Goal: Check status: Check status

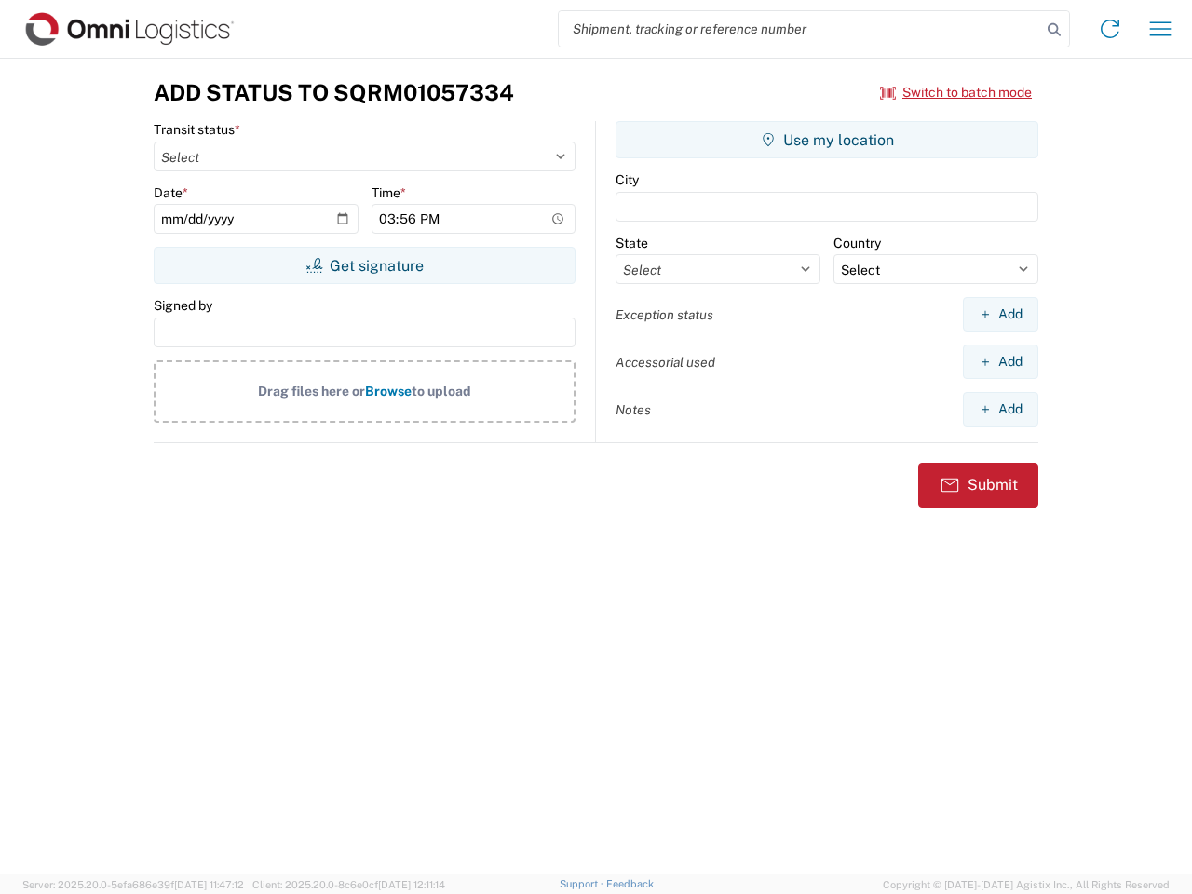
click at [800, 29] on input "search" at bounding box center [800, 28] width 482 height 35
click at [1054, 30] on icon at bounding box center [1054, 30] width 26 height 26
click at [1110, 29] on icon at bounding box center [1110, 29] width 30 height 30
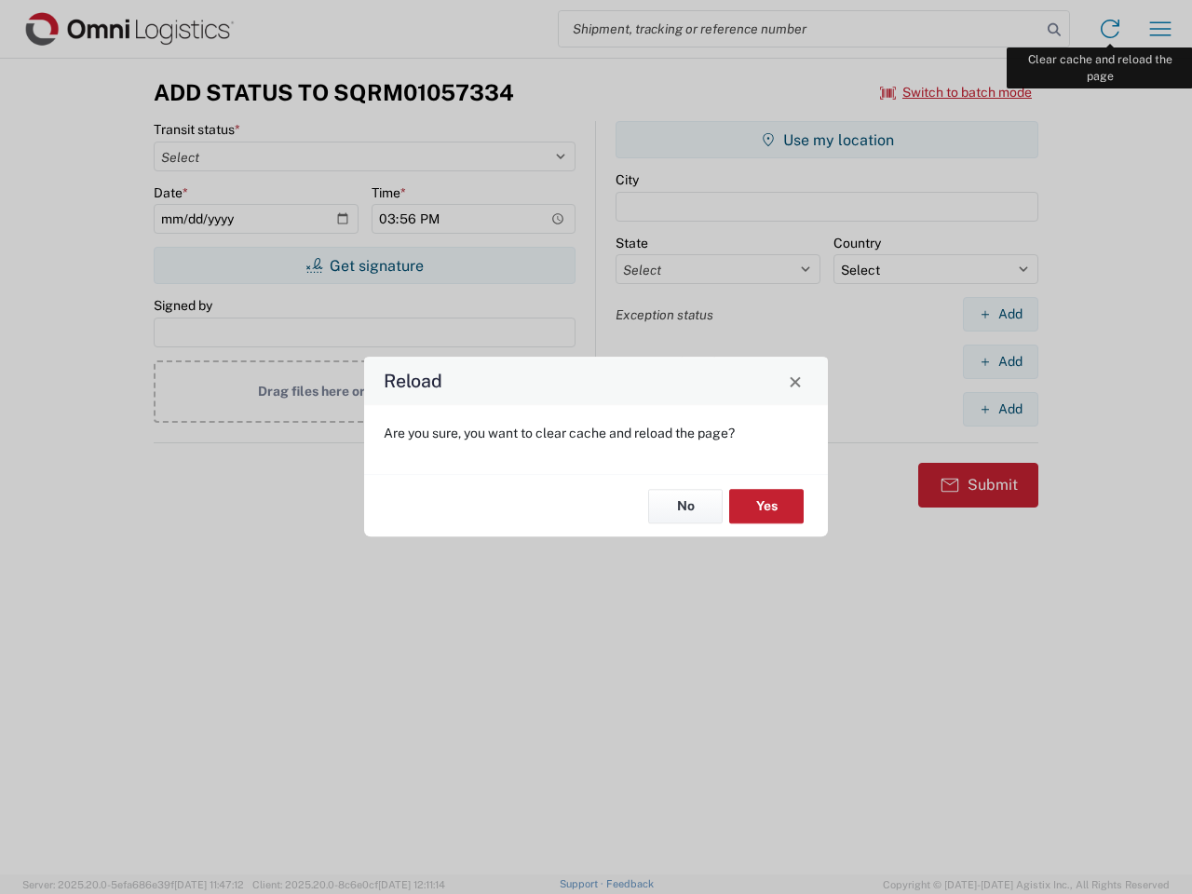
click at [1160, 29] on div "Reload Are you sure, you want to clear cache and reload the page? No Yes" at bounding box center [596, 447] width 1192 height 894
click at [956, 92] on div "Reload Are you sure, you want to clear cache and reload the page? No Yes" at bounding box center [596, 447] width 1192 height 894
click at [364, 265] on div "Reload Are you sure, you want to clear cache and reload the page? No Yes" at bounding box center [596, 447] width 1192 height 894
click at [827, 140] on div "Reload Are you sure, you want to clear cache and reload the page? No Yes" at bounding box center [596, 447] width 1192 height 894
click at [1000, 314] on div "Reload Are you sure, you want to clear cache and reload the page? No Yes" at bounding box center [596, 447] width 1192 height 894
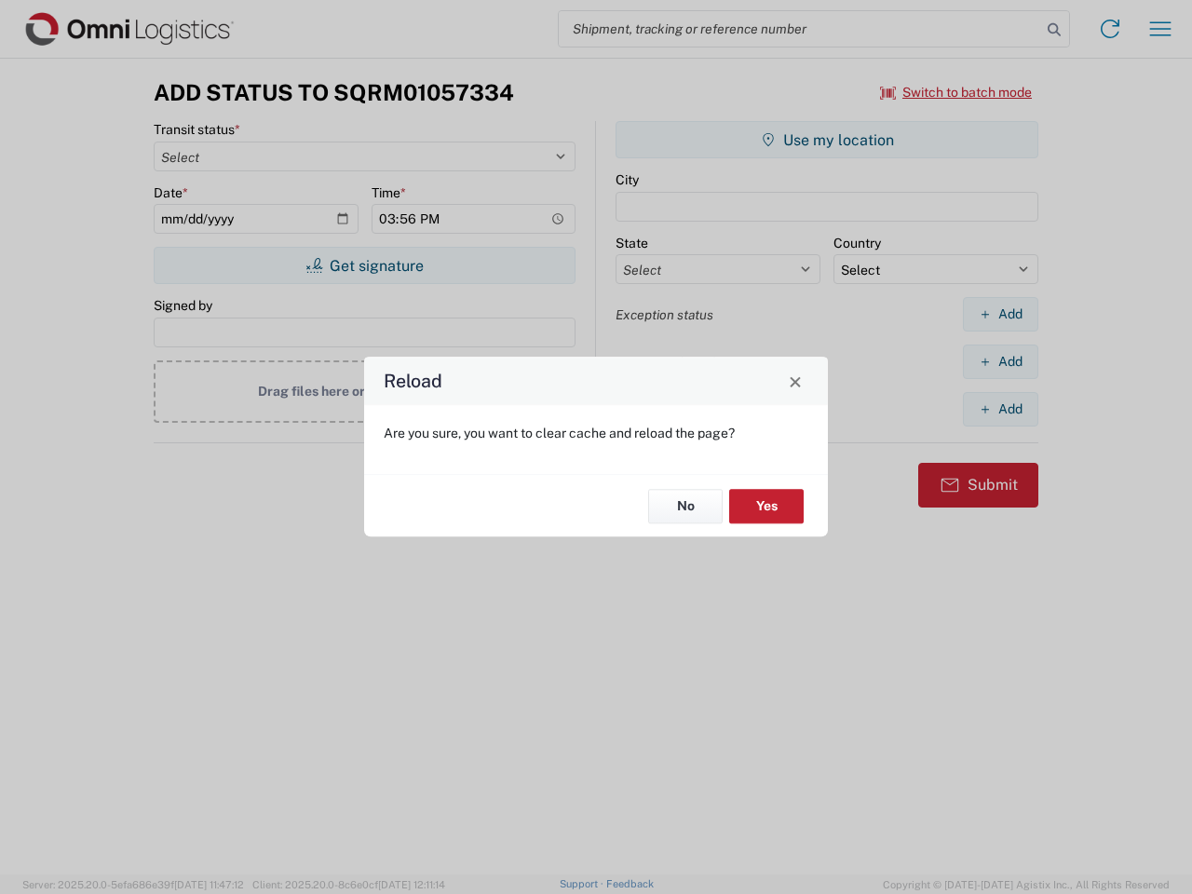
click at [1000, 361] on div "Reload Are you sure, you want to clear cache and reload the page? No Yes" at bounding box center [596, 447] width 1192 height 894
click at [1000, 409] on div "Reload Are you sure, you want to clear cache and reload the page? No Yes" at bounding box center [596, 447] width 1192 height 894
